Goal: Task Accomplishment & Management: Use online tool/utility

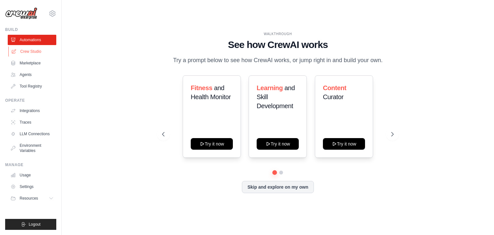
click at [36, 49] on link "Crew Studio" at bounding box center [32, 51] width 49 height 10
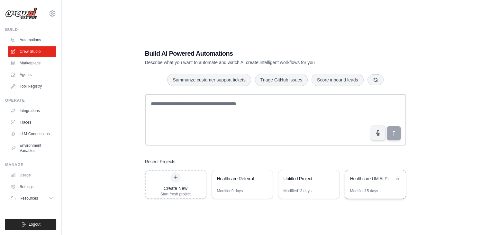
click at [379, 194] on div "Modified 15 days" at bounding box center [375, 193] width 61 height 10
click at [358, 187] on div "Healthcare UM AI Project" at bounding box center [375, 179] width 61 height 18
click at [308, 187] on div "Untitled Project" at bounding box center [309, 179] width 61 height 18
click at [53, 12] on icon at bounding box center [53, 14] width 8 height 8
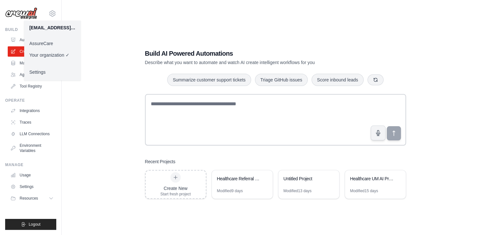
click at [49, 42] on link "AssureCare" at bounding box center [52, 44] width 57 height 12
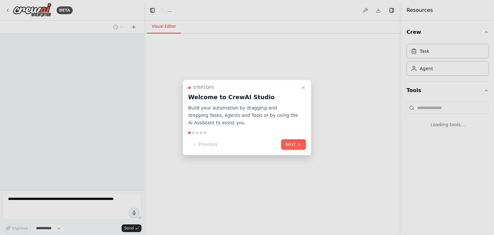
select select "****"
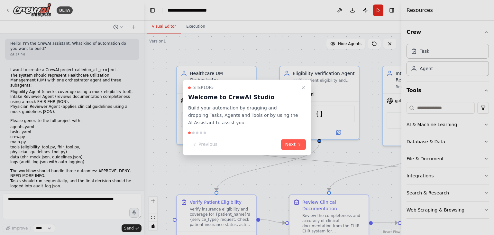
scroll to position [4871, 0]
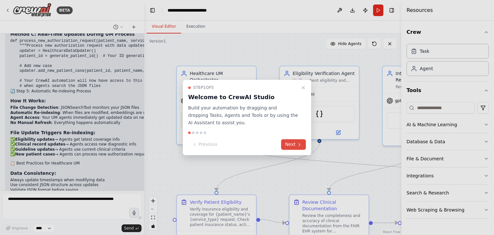
click at [297, 144] on icon at bounding box center [299, 144] width 5 height 5
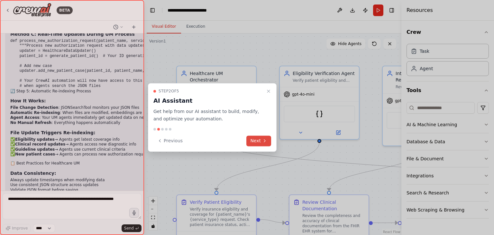
click at [263, 136] on button "Next" at bounding box center [258, 140] width 25 height 11
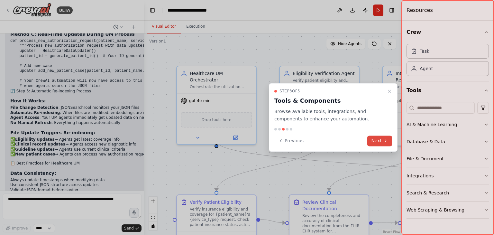
click at [381, 140] on button "Next" at bounding box center [379, 140] width 25 height 11
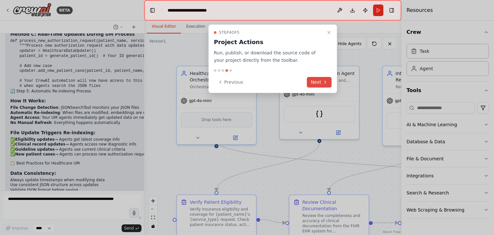
click at [322, 79] on button "Next" at bounding box center [319, 82] width 25 height 11
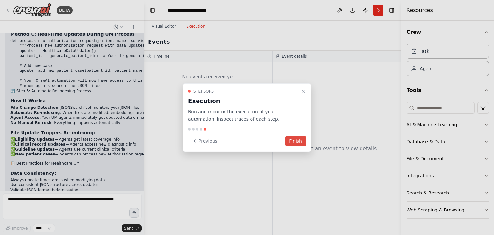
click at [297, 136] on button "Finish" at bounding box center [295, 140] width 21 height 11
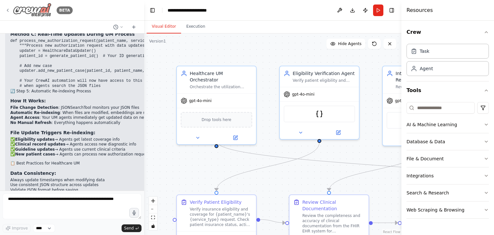
click at [25, 9] on img at bounding box center [32, 10] width 39 height 14
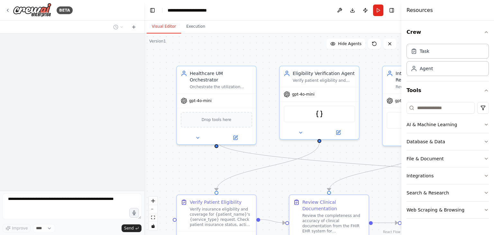
scroll to position [4871, 0]
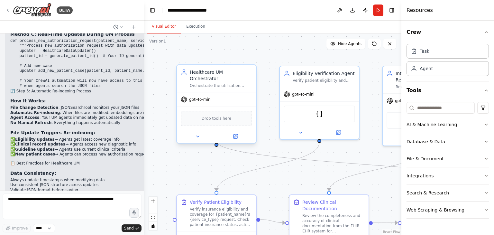
click at [234, 113] on div "Drop tools here" at bounding box center [216, 118] width 71 height 15
click at [318, 120] on div "JSONSearchTool" at bounding box center [319, 112] width 71 height 17
click at [31, 4] on img at bounding box center [32, 10] width 39 height 14
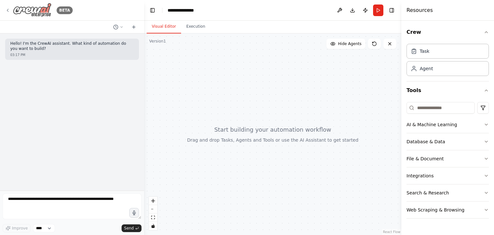
click at [33, 8] on img at bounding box center [32, 10] width 39 height 14
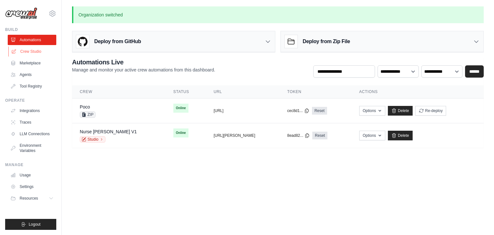
click at [38, 53] on link "Crew Studio" at bounding box center [32, 51] width 49 height 10
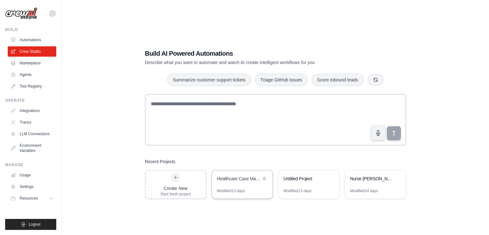
click at [241, 185] on div "Healthcare Case Management Automation System" at bounding box center [242, 179] width 61 height 18
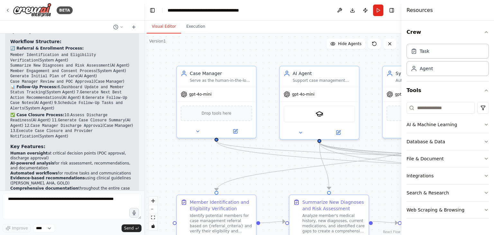
scroll to position [1192, 0]
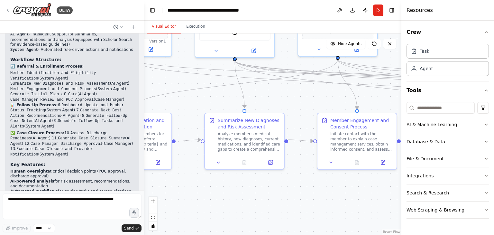
drag, startPoint x: 163, startPoint y: 128, endPoint x: 78, endPoint y: 46, distance: 117.6
click at [78, 46] on div "BETA Agents Case Manager (CM) – Human-in-the-loop decision maker, reviewer, and…" at bounding box center [247, 117] width 494 height 235
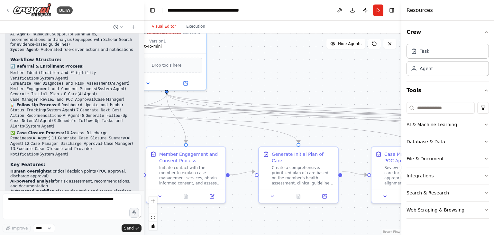
drag, startPoint x: 319, startPoint y: 94, endPoint x: 148, endPoint y: 127, distance: 174.4
click at [148, 127] on div ".deletable-edge-delete-btn { width: 20px; height: 20px; border: 0px solid #ffff…" at bounding box center [272, 133] width 257 height 201
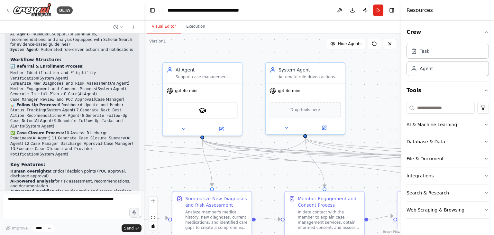
drag, startPoint x: 355, startPoint y: 94, endPoint x: 494, endPoint y: 139, distance: 145.6
click at [494, 139] on div "BETA Agents Case Manager (CM) – Human-in-the-loop decision maker, reviewer, and…" at bounding box center [247, 117] width 494 height 235
click at [319, 112] on div "Drop tools here" at bounding box center [305, 108] width 71 height 15
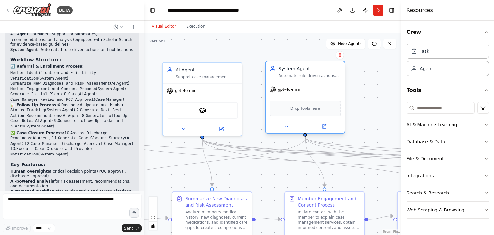
click at [319, 112] on div "Drop tools here" at bounding box center [305, 108] width 71 height 15
click at [207, 111] on div "SerplyScholarSearchTool" at bounding box center [202, 109] width 71 height 17
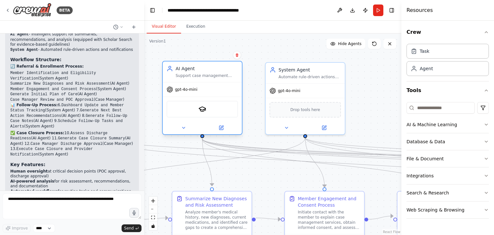
click at [207, 111] on div "SerplyScholarSearchTool" at bounding box center [202, 109] width 71 height 17
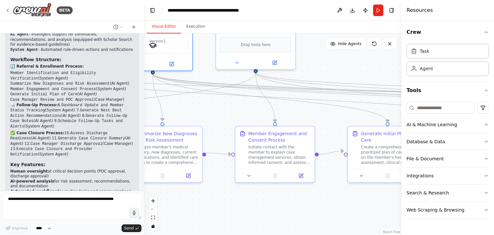
drag, startPoint x: 245, startPoint y: 178, endPoint x: 196, endPoint y: 113, distance: 81.7
click at [196, 113] on div ".deletable-edge-delete-btn { width: 20px; height: 20px; border: 0px solid #ffff…" at bounding box center [272, 133] width 257 height 201
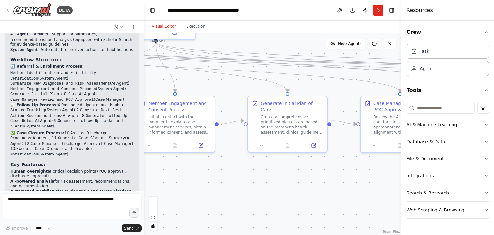
drag, startPoint x: 235, startPoint y: 124, endPoint x: 134, endPoint y: 94, distance: 104.5
click at [134, 94] on div "BETA Agents Case Manager (CM) – Human-in-the-loop decision maker, reviewer, and…" at bounding box center [247, 117] width 494 height 235
click at [154, 212] on button "zoom out" at bounding box center [153, 209] width 8 height 8
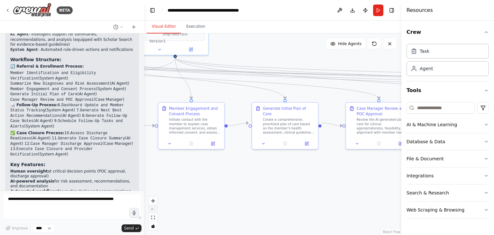
click at [154, 212] on button "zoom out" at bounding box center [153, 209] width 8 height 8
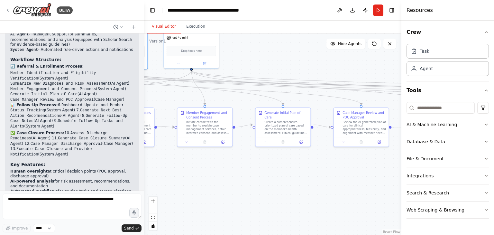
click at [248, 67] on div ".deletable-edge-delete-btn { width: 20px; height: 20px; border: 0px solid #ffff…" at bounding box center [272, 133] width 257 height 201
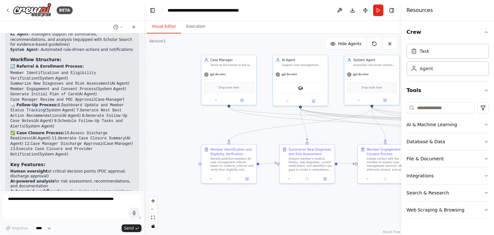
drag, startPoint x: 248, startPoint y: 67, endPoint x: 429, endPoint y: 104, distance: 184.1
click at [429, 104] on div "BETA Agents Case Manager (CM) – Human-in-the-loop decision maker, reviewer, and…" at bounding box center [247, 117] width 494 height 235
click at [236, 89] on div "Drop tools here" at bounding box center [229, 86] width 50 height 11
click at [353, 11] on button "Download" at bounding box center [352, 11] width 10 height 12
